Goal: Task Accomplishment & Management: Use online tool/utility

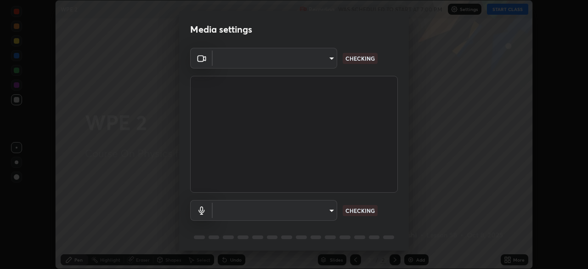
scroll to position [33, 0]
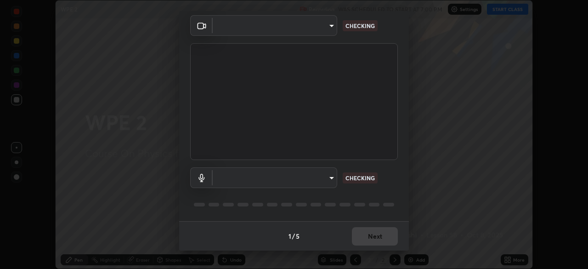
type input "f5867d0b8555505bdfc0634249509002703cce013fca216d78b14b94e2ec79da"
type input "a84842449b0886f035b4912de99ee8477dbd7fe4dc77a8cc5a25c8805b4a0518"
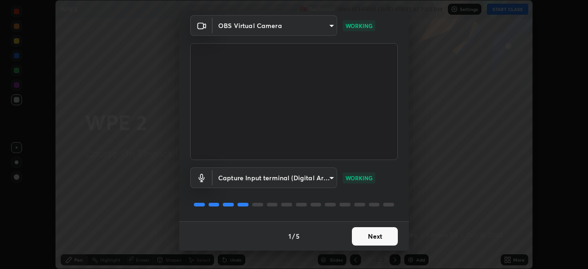
click at [380, 235] on button "Next" at bounding box center [375, 236] width 46 height 18
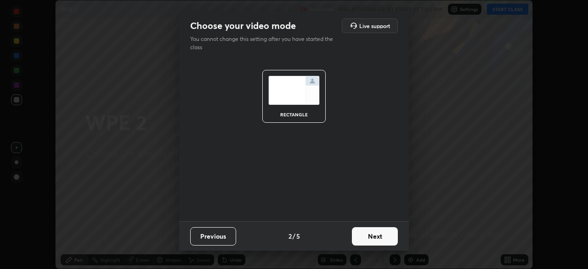
click at [380, 235] on button "Next" at bounding box center [375, 236] width 46 height 18
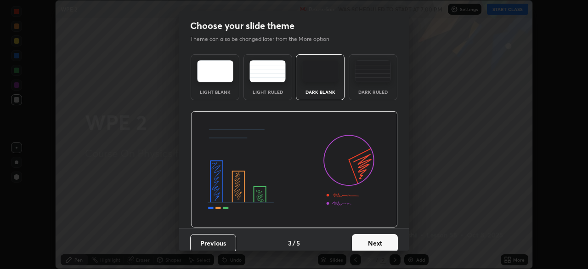
click at [379, 237] on button "Next" at bounding box center [375, 243] width 46 height 18
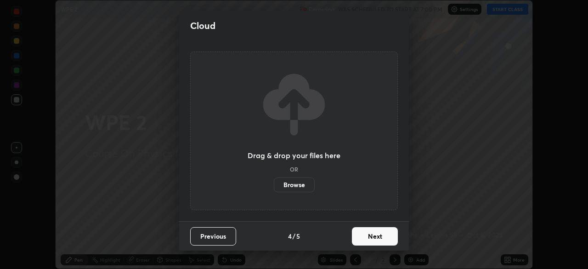
click at [379, 237] on button "Next" at bounding box center [375, 236] width 46 height 18
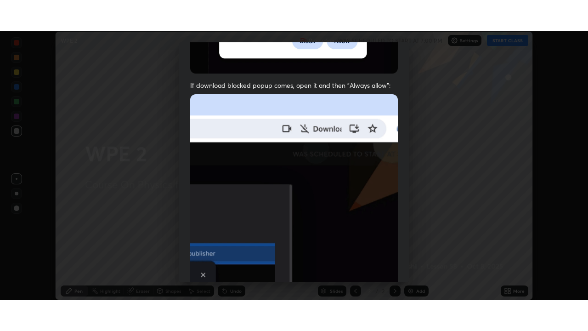
scroll to position [220, 0]
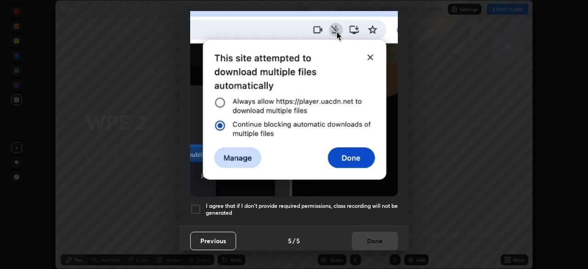
click at [197, 204] on div at bounding box center [195, 208] width 11 height 11
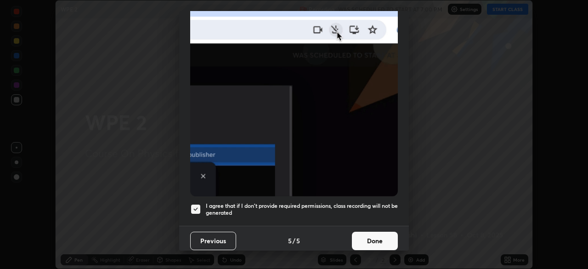
click at [380, 234] on button "Done" at bounding box center [375, 241] width 46 height 18
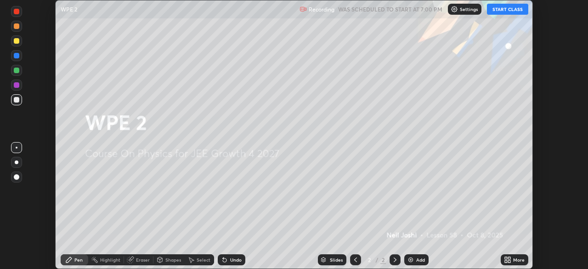
click at [508, 8] on button "START CLASS" at bounding box center [507, 9] width 41 height 11
click at [418, 260] on div "Add" at bounding box center [420, 259] width 9 height 5
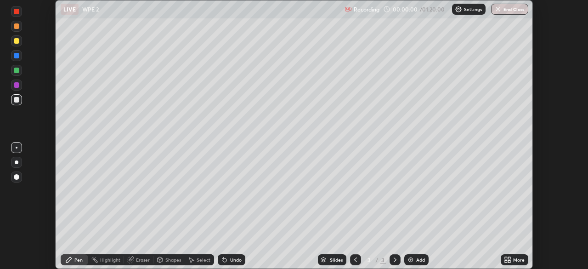
click at [514, 261] on div "More" at bounding box center [518, 259] width 11 height 5
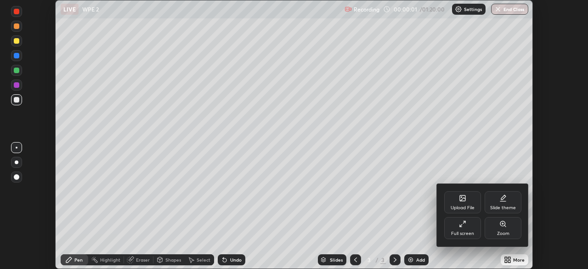
click at [462, 225] on icon at bounding box center [462, 223] width 7 height 7
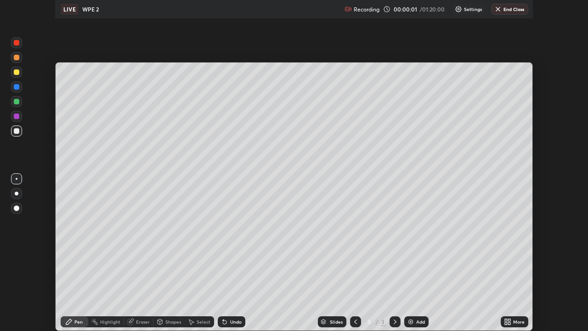
scroll to position [331, 588]
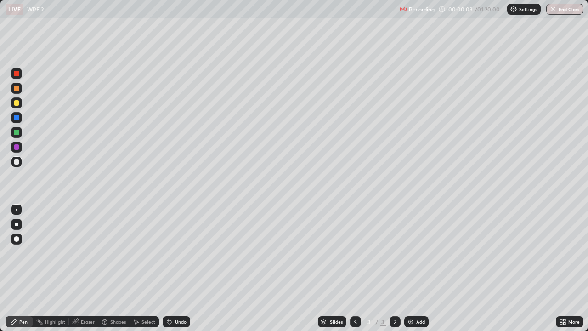
click at [17, 103] on div at bounding box center [17, 103] width 6 height 6
click at [16, 103] on div at bounding box center [17, 103] width 6 height 6
click at [15, 224] on div at bounding box center [17, 224] width 4 height 4
click at [17, 74] on div at bounding box center [17, 74] width 6 height 6
click at [16, 163] on div at bounding box center [17, 162] width 6 height 6
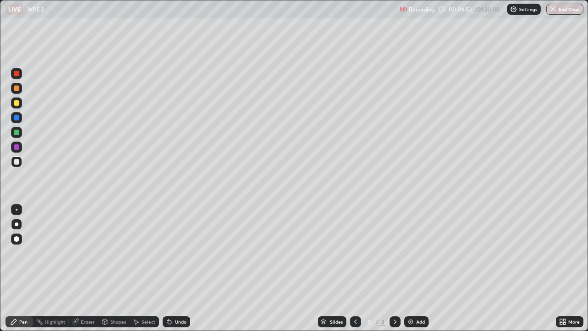
click at [17, 161] on div at bounding box center [17, 162] width 6 height 6
click at [16, 146] on div at bounding box center [17, 147] width 6 height 6
click at [17, 119] on div at bounding box center [17, 118] width 6 height 6
click at [17, 117] on div at bounding box center [17, 118] width 6 height 6
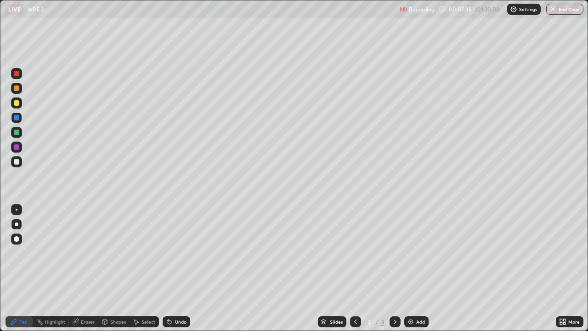
click at [15, 161] on div at bounding box center [17, 162] width 6 height 6
click at [172, 268] on icon at bounding box center [169, 321] width 7 height 7
click at [418, 268] on div "Add" at bounding box center [420, 321] width 9 height 5
click at [17, 73] on div at bounding box center [17, 74] width 6 height 6
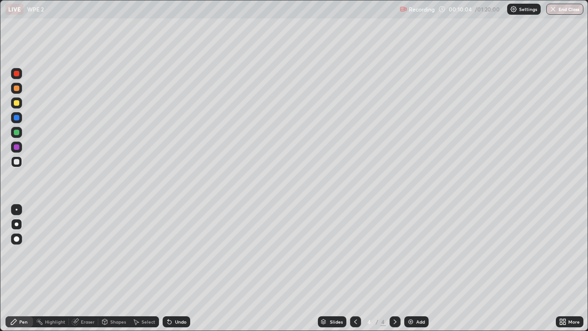
click at [17, 73] on div at bounding box center [17, 74] width 6 height 6
click at [16, 103] on div at bounding box center [17, 103] width 6 height 6
click at [17, 75] on div at bounding box center [17, 74] width 6 height 6
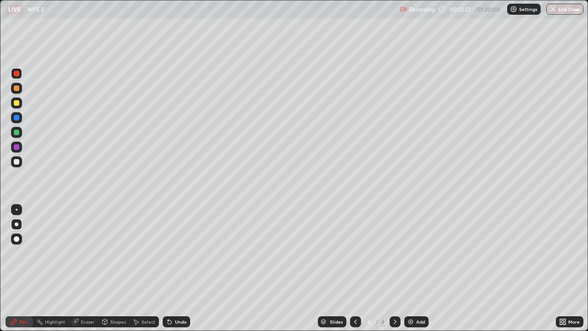
click at [168, 268] on icon at bounding box center [170, 322] width 4 height 4
click at [12, 104] on div at bounding box center [16, 102] width 11 height 11
click at [19, 163] on div at bounding box center [17, 162] width 6 height 6
click at [15, 146] on div at bounding box center [17, 147] width 6 height 6
click at [12, 165] on div at bounding box center [16, 161] width 11 height 11
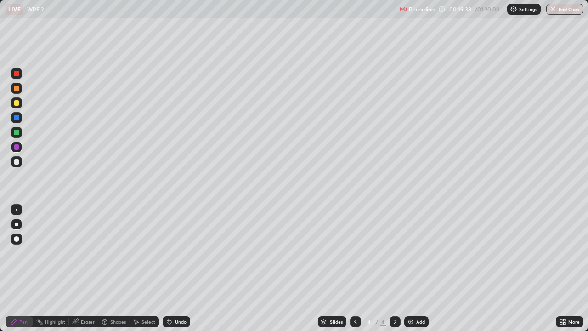
click at [15, 162] on div at bounding box center [17, 162] width 6 height 6
click at [417, 268] on div "Add" at bounding box center [420, 321] width 9 height 5
click at [17, 102] on div at bounding box center [17, 103] width 6 height 6
click at [115, 268] on div "Shapes" at bounding box center [118, 321] width 16 height 5
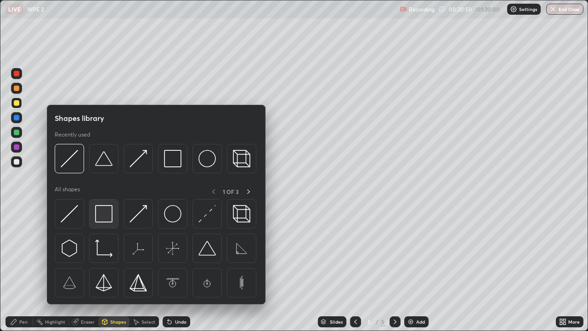
click at [116, 216] on div at bounding box center [103, 213] width 29 height 29
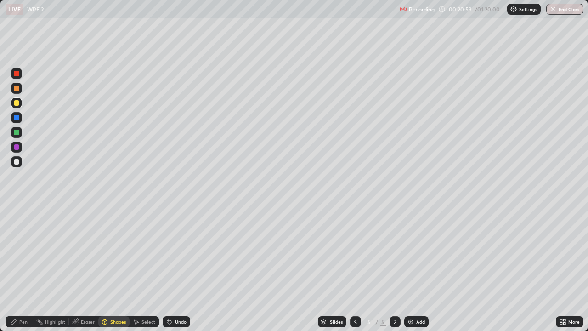
click at [22, 268] on div "Pen" at bounding box center [23, 321] width 8 height 5
click at [107, 268] on icon at bounding box center [104, 321] width 7 height 7
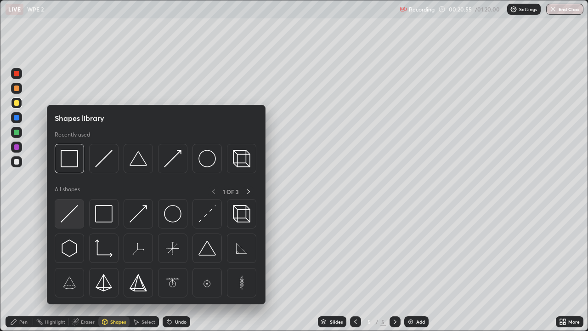
click at [75, 215] on img at bounding box center [69, 213] width 17 height 17
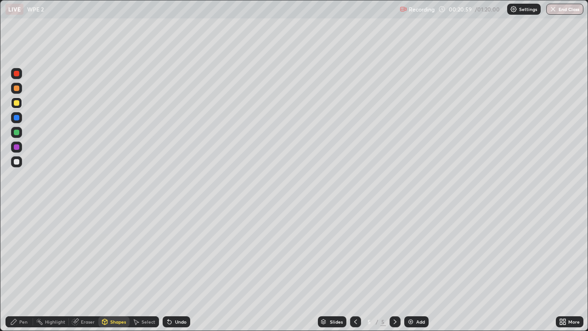
click at [87, 268] on div "Eraser" at bounding box center [88, 321] width 14 height 5
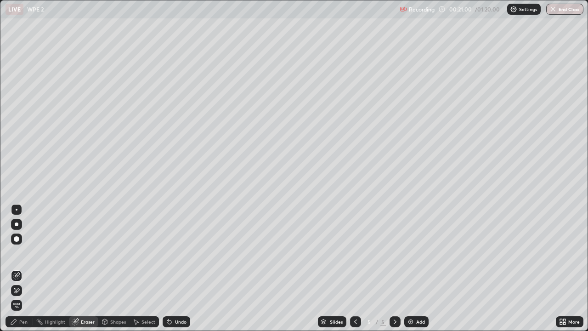
click at [118, 268] on div "Shapes" at bounding box center [118, 321] width 16 height 5
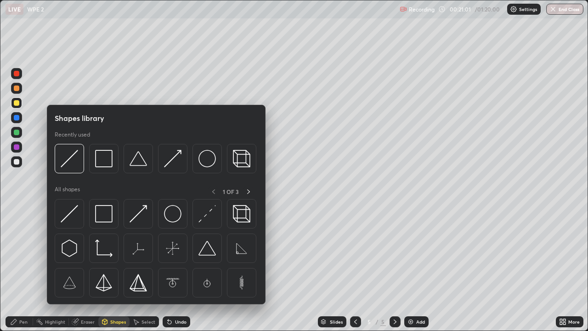
click at [23, 268] on div "Pen" at bounding box center [23, 321] width 8 height 5
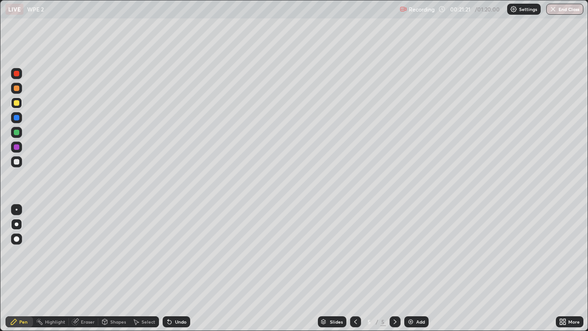
click at [14, 89] on div at bounding box center [17, 88] width 6 height 6
click at [176, 268] on div "Undo" at bounding box center [177, 321] width 28 height 11
click at [14, 76] on div at bounding box center [16, 73] width 11 height 11
click at [13, 117] on div at bounding box center [16, 117] width 11 height 11
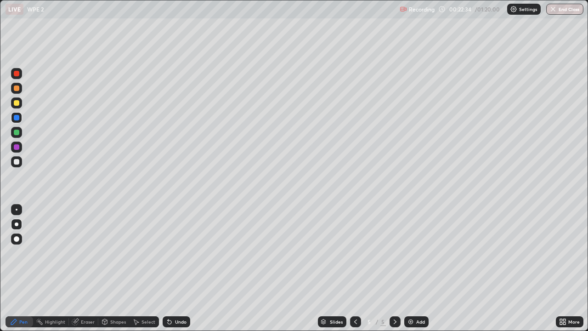
click at [13, 117] on div at bounding box center [16, 117] width 11 height 11
click at [16, 73] on div at bounding box center [17, 74] width 6 height 6
click at [17, 134] on div at bounding box center [17, 133] width 6 height 6
click at [17, 147] on div at bounding box center [17, 147] width 6 height 6
click at [12, 104] on div at bounding box center [16, 102] width 11 height 11
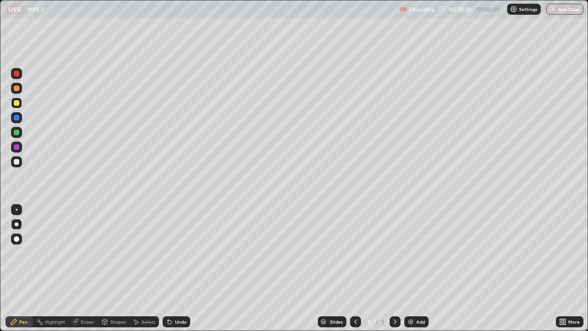
click at [15, 101] on div at bounding box center [17, 103] width 6 height 6
click at [414, 268] on div "Add" at bounding box center [416, 321] width 24 height 11
click at [16, 162] on div at bounding box center [17, 162] width 6 height 6
click at [19, 162] on div at bounding box center [17, 162] width 6 height 6
click at [16, 160] on div at bounding box center [17, 162] width 6 height 6
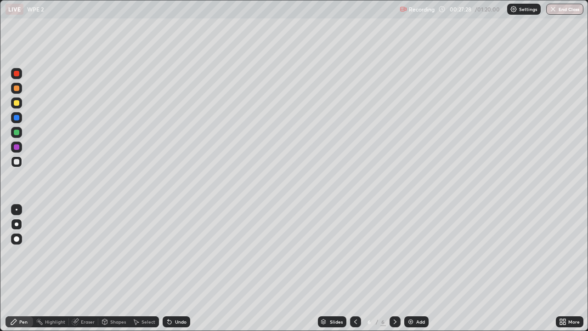
click at [176, 268] on div "Undo" at bounding box center [180, 321] width 11 height 5
click at [17, 133] on div at bounding box center [17, 133] width 6 height 6
click at [17, 102] on div at bounding box center [17, 103] width 6 height 6
click at [59, 268] on div "Highlight" at bounding box center [55, 321] width 20 height 5
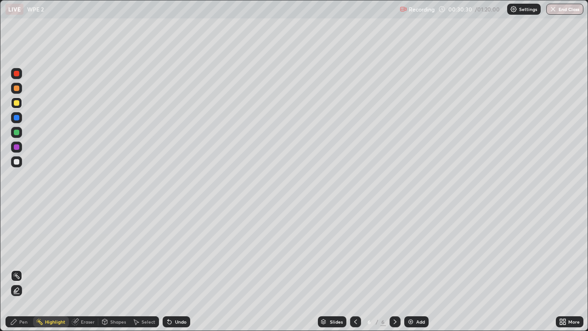
click at [19, 268] on div "Pen" at bounding box center [20, 321] width 28 height 11
click at [414, 268] on div "Add" at bounding box center [416, 321] width 24 height 11
click at [350, 268] on div at bounding box center [355, 321] width 11 height 11
click at [394, 268] on icon at bounding box center [394, 321] width 7 height 7
click at [353, 268] on icon at bounding box center [355, 321] width 7 height 7
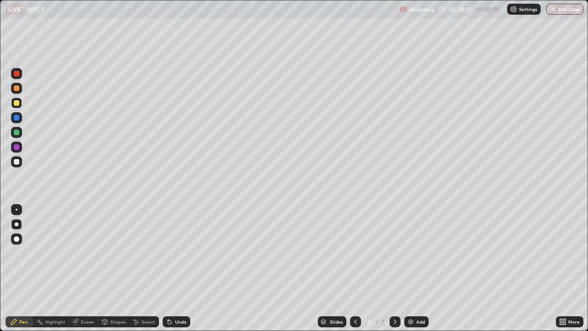
click at [394, 268] on icon at bounding box center [394, 321] width 7 height 7
click at [354, 268] on div at bounding box center [355, 321] width 11 height 11
click at [395, 268] on icon at bounding box center [394, 321] width 7 height 7
click at [15, 89] on div at bounding box center [17, 88] width 6 height 6
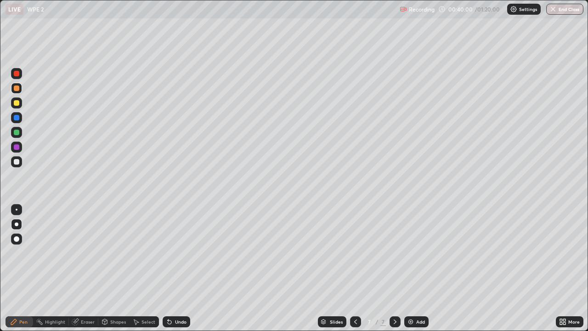
click at [17, 119] on div at bounding box center [17, 118] width 6 height 6
click at [16, 88] on div at bounding box center [17, 88] width 6 height 6
click at [16, 72] on div at bounding box center [17, 74] width 6 height 6
click at [17, 102] on div at bounding box center [17, 103] width 6 height 6
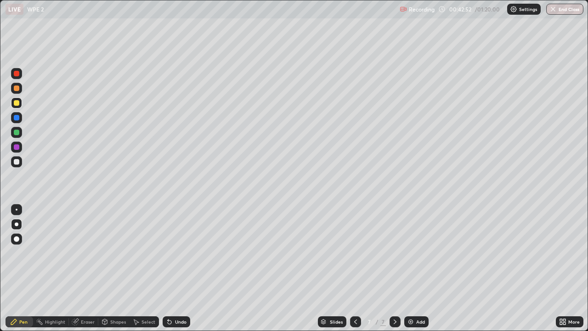
click at [17, 164] on div at bounding box center [17, 162] width 6 height 6
click at [17, 105] on div at bounding box center [17, 103] width 6 height 6
click at [410, 268] on div "Add" at bounding box center [416, 321] width 24 height 11
click at [15, 161] on div at bounding box center [17, 162] width 6 height 6
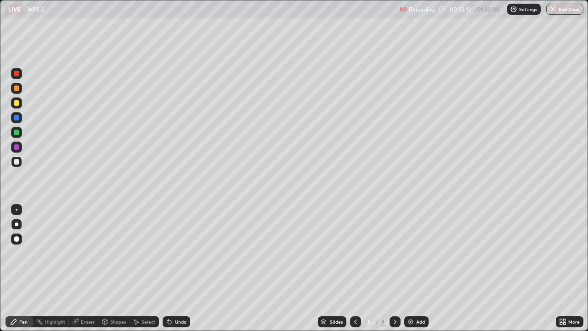
click at [19, 156] on div at bounding box center [16, 161] width 11 height 11
click at [18, 160] on div at bounding box center [17, 162] width 6 height 6
click at [16, 147] on div at bounding box center [17, 147] width 6 height 6
click at [176, 268] on div "Undo" at bounding box center [180, 321] width 11 height 5
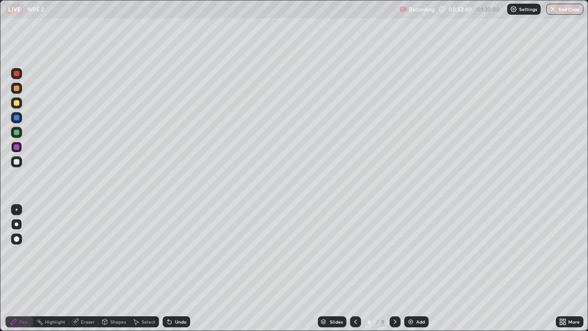
click at [176, 268] on div "Undo" at bounding box center [177, 321] width 28 height 11
click at [17, 160] on div at bounding box center [17, 162] width 6 height 6
click at [17, 105] on div at bounding box center [17, 103] width 6 height 6
click at [17, 120] on div at bounding box center [17, 118] width 6 height 6
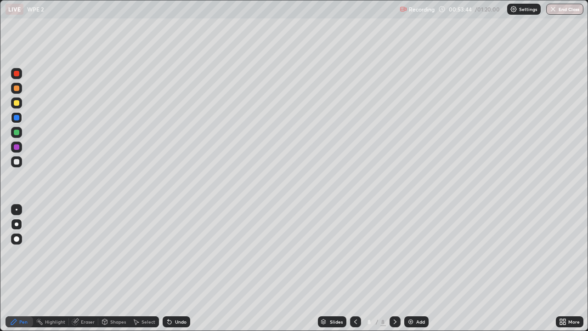
click at [180, 268] on div "Undo" at bounding box center [177, 321] width 28 height 11
click at [176, 268] on div "Undo" at bounding box center [180, 321] width 11 height 5
click at [175, 268] on div "Undo" at bounding box center [180, 321] width 11 height 5
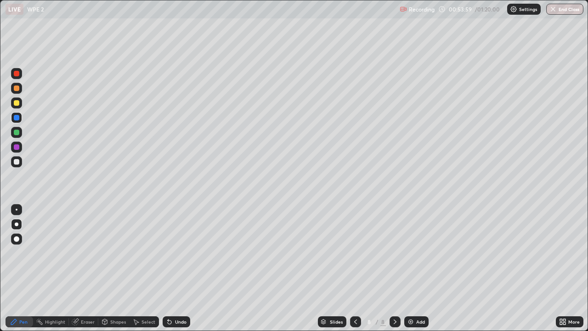
click at [172, 268] on div "Undo" at bounding box center [177, 321] width 28 height 11
click at [14, 107] on div at bounding box center [16, 102] width 11 height 11
click at [414, 268] on div "Add" at bounding box center [416, 321] width 24 height 11
click at [17, 74] on div at bounding box center [17, 74] width 6 height 6
click at [14, 102] on div at bounding box center [17, 103] width 6 height 6
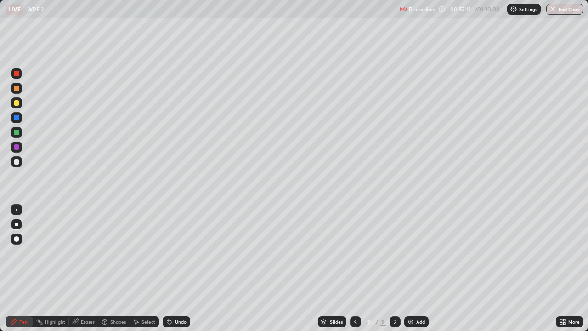
click at [14, 102] on div at bounding box center [17, 103] width 6 height 6
click at [182, 268] on div "Undo" at bounding box center [180, 321] width 11 height 5
click at [175, 268] on div "Undo" at bounding box center [180, 321] width 11 height 5
click at [88, 268] on div "Eraser" at bounding box center [88, 321] width 14 height 5
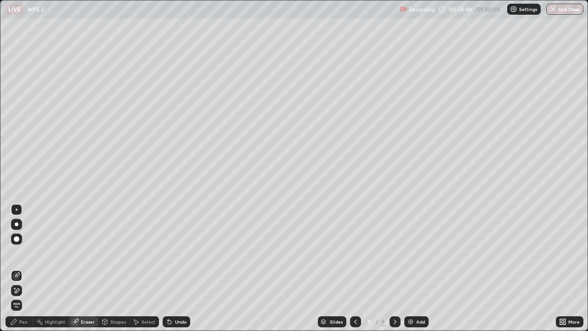
click at [23, 268] on div "Pen" at bounding box center [23, 321] width 8 height 5
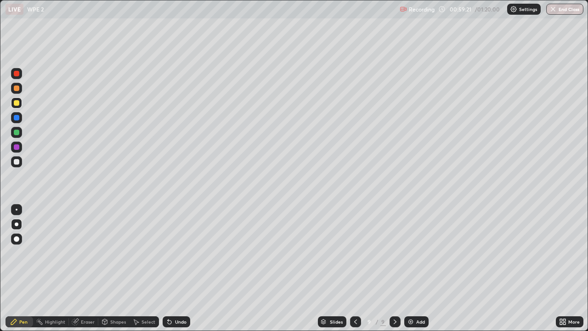
click at [17, 146] on div at bounding box center [17, 147] width 6 height 6
click at [452, 268] on div "Slides 9 / 9 Add" at bounding box center [373, 321] width 366 height 18
click at [16, 76] on div at bounding box center [17, 74] width 6 height 6
click at [15, 76] on div at bounding box center [17, 74] width 6 height 6
click at [173, 268] on div "Undo" at bounding box center [177, 321] width 28 height 11
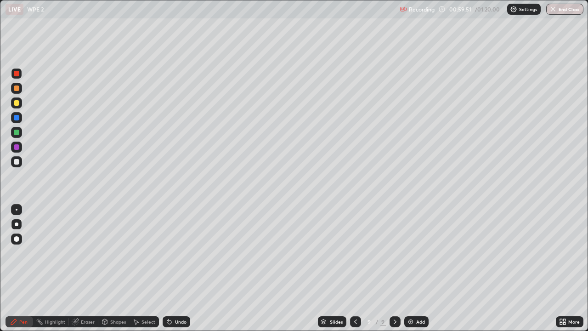
click at [173, 268] on div "Undo" at bounding box center [177, 321] width 28 height 11
click at [411, 268] on img at bounding box center [410, 321] width 7 height 7
click at [17, 98] on div at bounding box center [16, 102] width 11 height 11
click at [354, 268] on icon at bounding box center [354, 321] width 7 height 7
click at [394, 268] on icon at bounding box center [394, 321] width 7 height 7
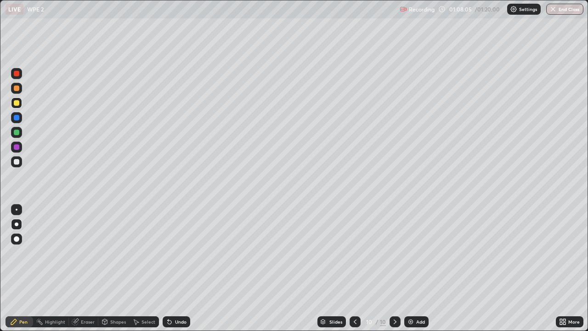
click at [556, 10] on img "button" at bounding box center [552, 9] width 7 height 7
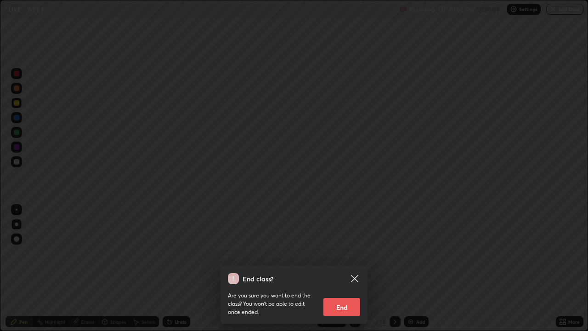
click at [345, 268] on button "End" at bounding box center [341, 307] width 37 height 18
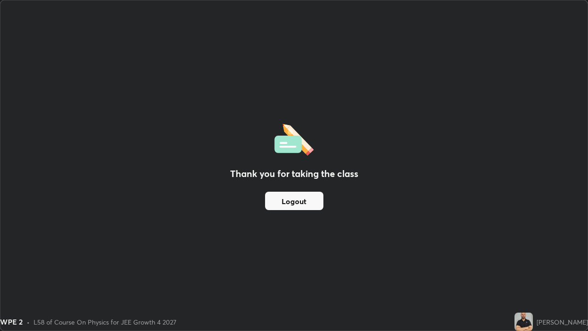
click at [291, 204] on button "Logout" at bounding box center [294, 201] width 58 height 18
click at [292, 201] on button "Logout" at bounding box center [294, 201] width 58 height 18
click at [307, 202] on button "Logout" at bounding box center [294, 201] width 58 height 18
click at [300, 203] on button "Logout" at bounding box center [294, 201] width 58 height 18
click at [299, 196] on button "Logout" at bounding box center [294, 201] width 58 height 18
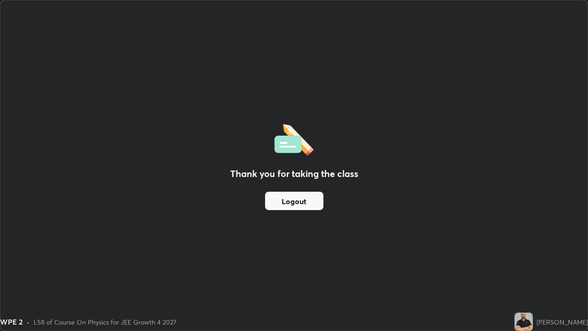
click at [303, 201] on button "Logout" at bounding box center [294, 201] width 58 height 18
click at [299, 204] on button "Logout" at bounding box center [294, 201] width 58 height 18
click at [302, 203] on button "Logout" at bounding box center [294, 201] width 58 height 18
click at [309, 205] on button "Logout" at bounding box center [294, 201] width 58 height 18
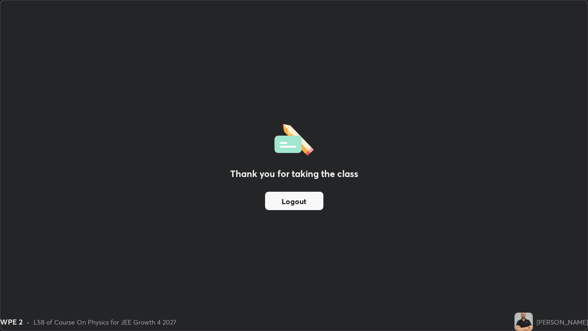
click at [309, 205] on button "Logout" at bounding box center [294, 201] width 58 height 18
click at [305, 198] on button "Logout" at bounding box center [294, 201] width 58 height 18
click at [296, 201] on button "Logout" at bounding box center [294, 201] width 58 height 18
click at [293, 200] on button "Logout" at bounding box center [294, 201] width 58 height 18
click at [289, 201] on button "Logout" at bounding box center [294, 201] width 58 height 18
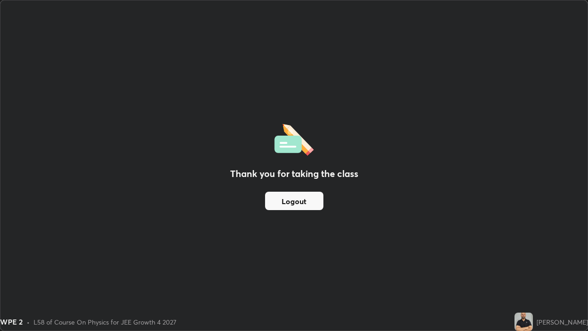
click at [289, 201] on button "Logout" at bounding box center [294, 201] width 58 height 18
click at [281, 206] on button "Logout" at bounding box center [294, 201] width 58 height 18
click at [278, 206] on button "Logout" at bounding box center [294, 201] width 58 height 18
click at [49, 268] on div "Thank you for taking the class Logout" at bounding box center [293, 165] width 587 height 330
click at [66, 268] on div "Thank you for taking the class Logout" at bounding box center [293, 165] width 587 height 330
